Goal: Check status: Check status

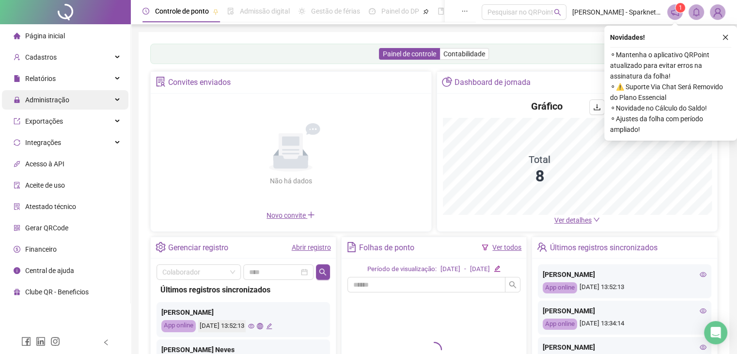
click at [54, 106] on span "Administração" at bounding box center [42, 99] width 56 height 19
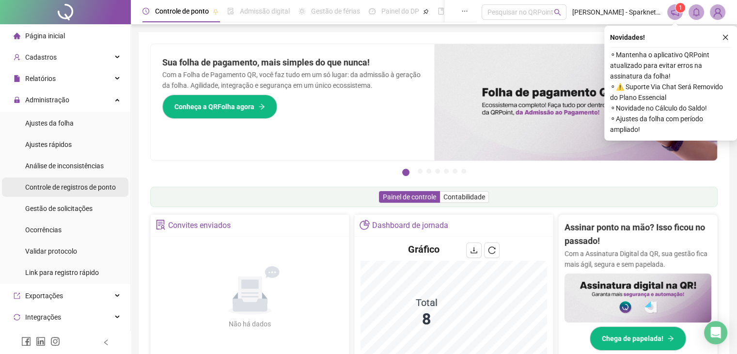
click at [64, 189] on span "Controle de registros de ponto" at bounding box center [70, 187] width 91 height 8
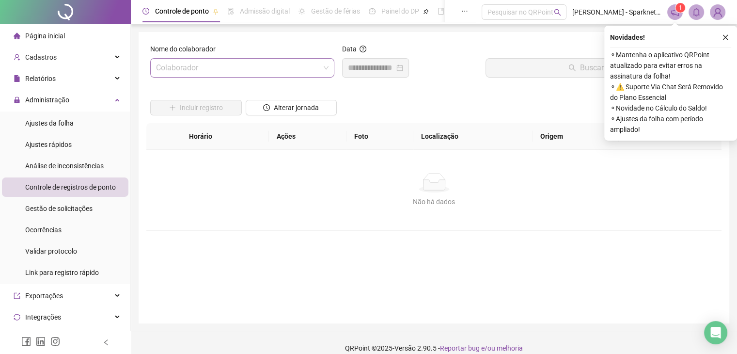
click at [256, 66] on input "search" at bounding box center [238, 68] width 164 height 18
click at [208, 73] on input "search" at bounding box center [238, 68] width 164 height 18
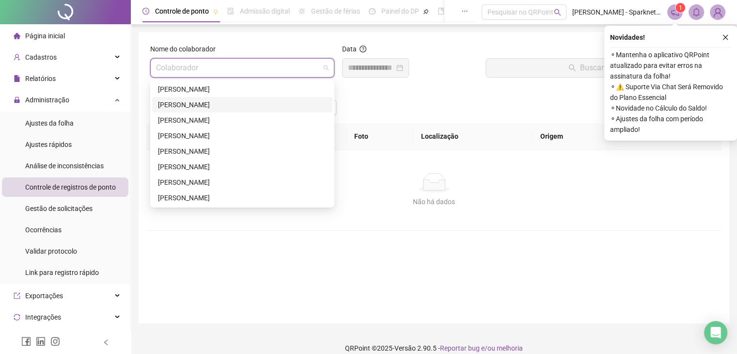
click at [201, 106] on div "[PERSON_NAME]" at bounding box center [242, 104] width 169 height 11
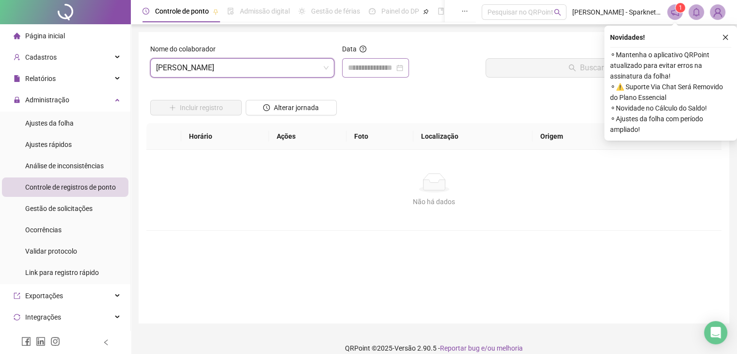
click at [403, 69] on div at bounding box center [375, 68] width 55 height 12
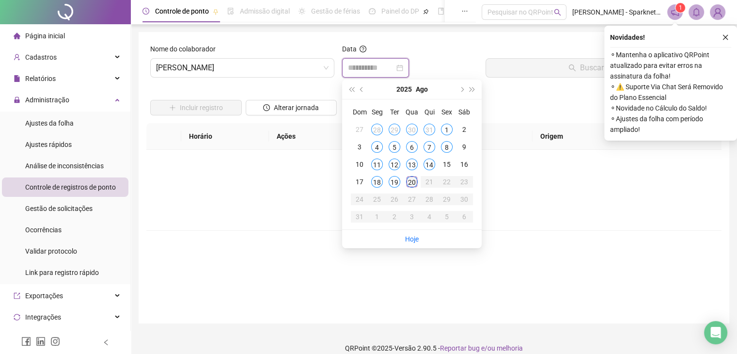
type input "**********"
click at [413, 181] on div "20" at bounding box center [412, 182] width 12 height 12
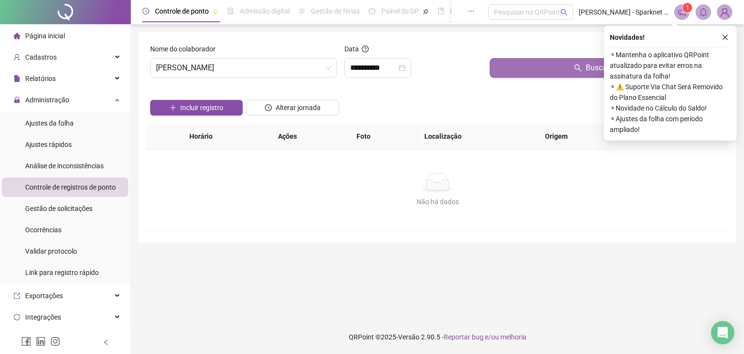
click at [555, 69] on button "Buscar registros" at bounding box center [607, 67] width 235 height 19
